Goal: Information Seeking & Learning: Find specific fact

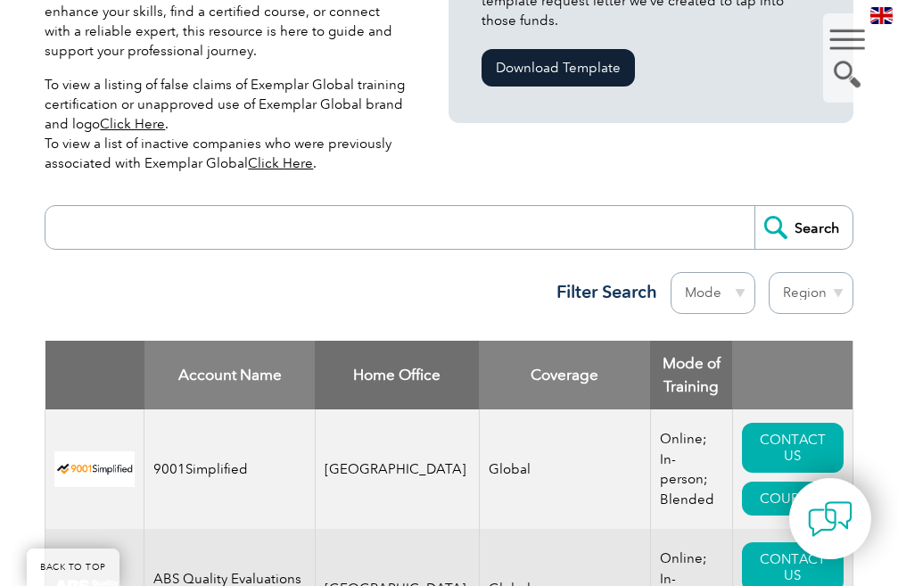
scroll to position [624, 0]
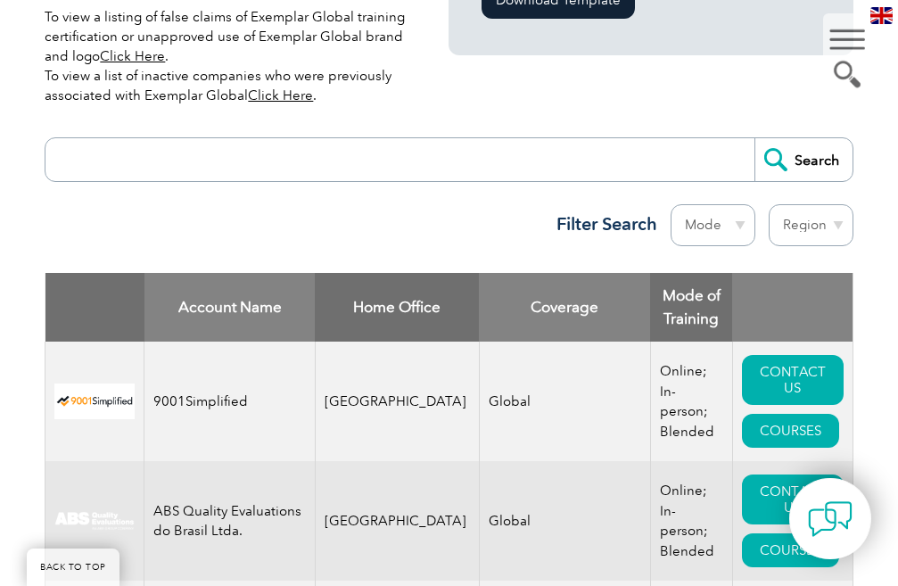
click at [236, 145] on input "search" at bounding box center [403, 159] width 699 height 43
type input "tnv"
click at [823, 139] on input "Search" at bounding box center [803, 159] width 98 height 43
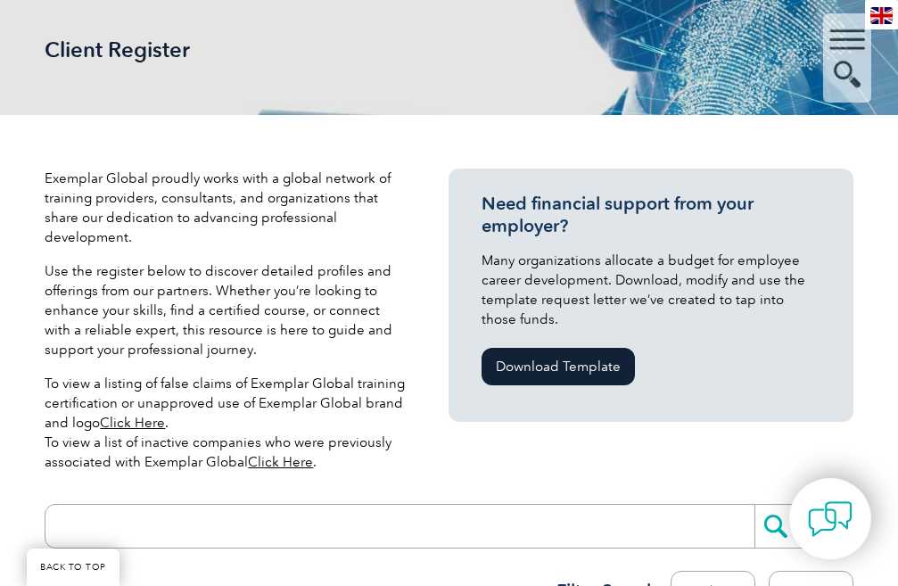
scroll to position [357, 0]
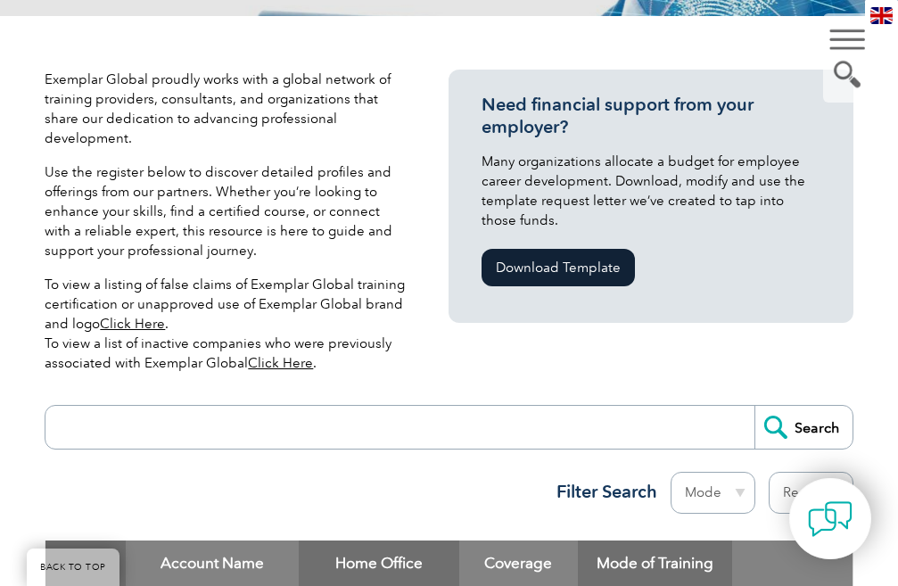
click at [285, 406] on input "search" at bounding box center [403, 427] width 699 height 43
type input "lms"
click at [821, 416] on input "Search" at bounding box center [803, 427] width 98 height 43
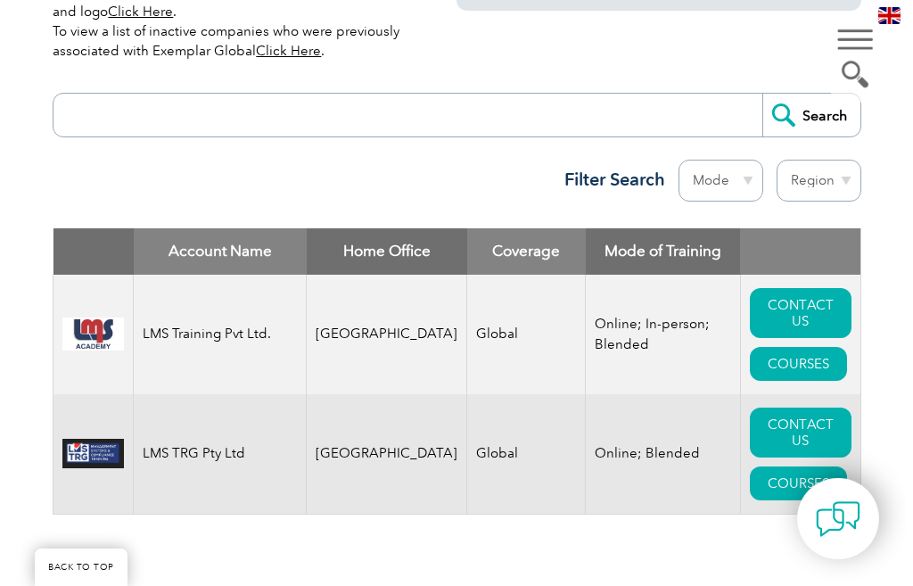
scroll to position [713, 0]
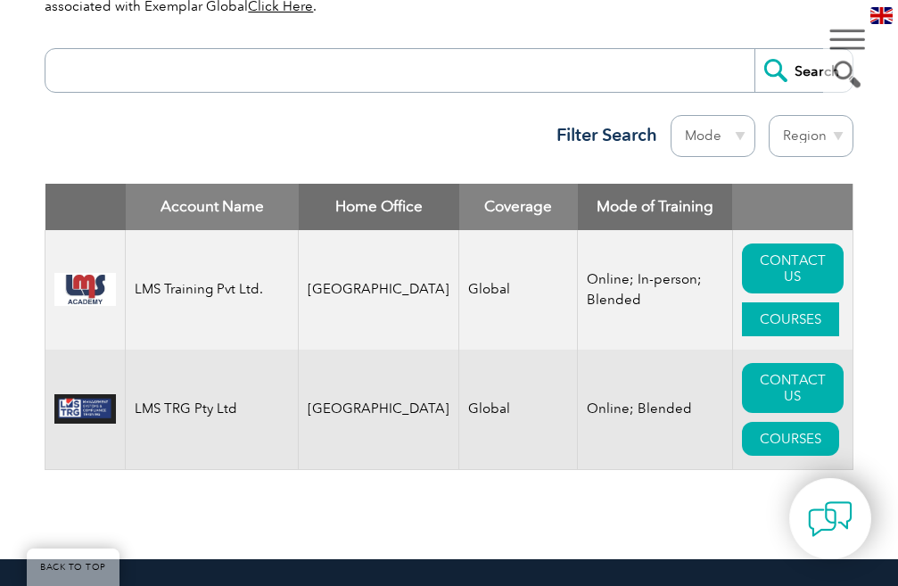
click at [776, 320] on link "COURSES" at bounding box center [790, 319] width 97 height 34
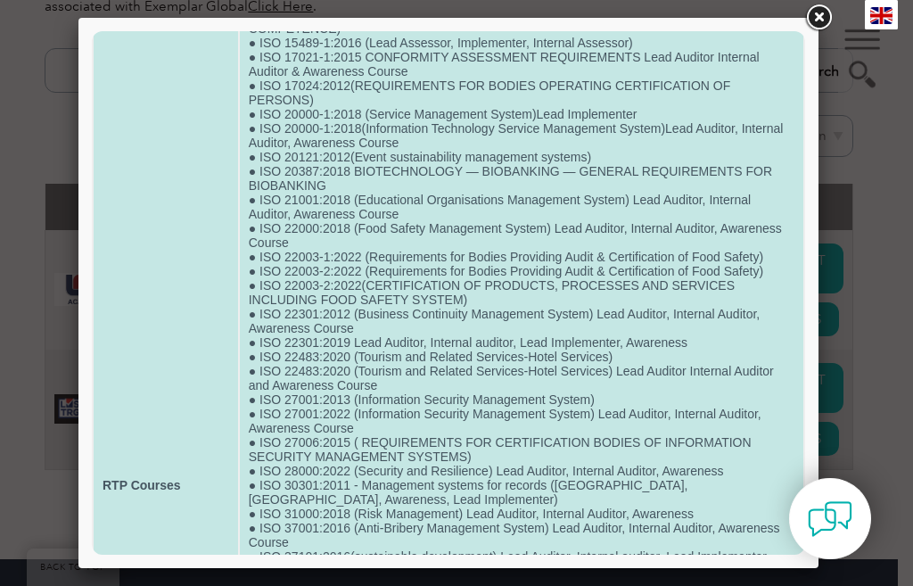
scroll to position [230, 0]
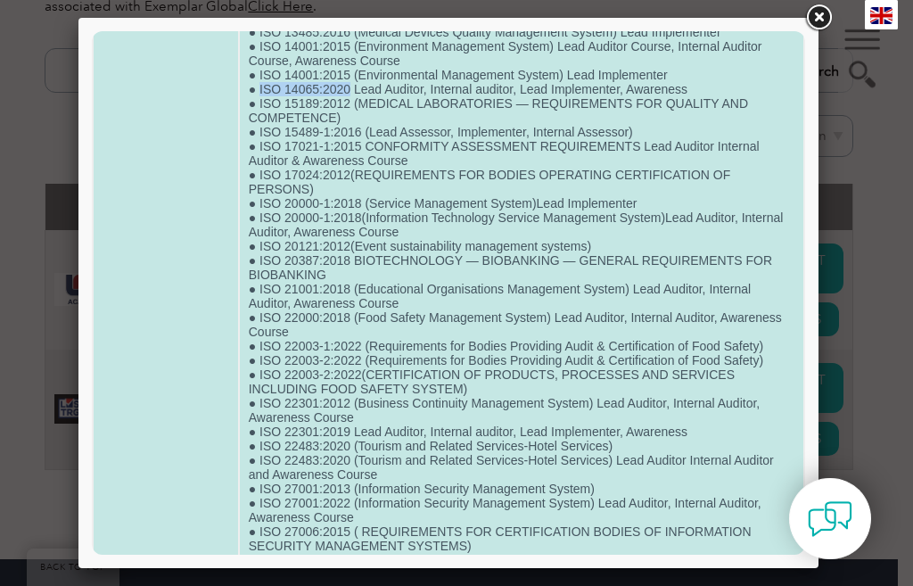
drag, startPoint x: 348, startPoint y: 103, endPoint x: 259, endPoint y: 107, distance: 89.2
click at [259, 107] on td "● FSC (Forest Stewardship Council) Lead Auditor, Internal auditor, Lead Impleme…" at bounding box center [521, 574] width 563 height 1423
copy td "ISO 14065:2020"
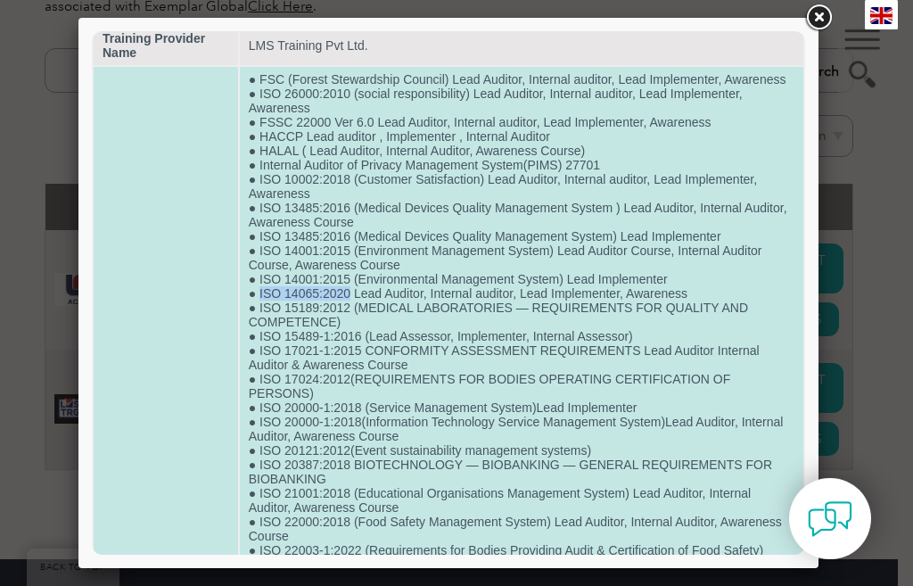
scroll to position [0, 0]
